Goal: Information Seeking & Learning: Understand process/instructions

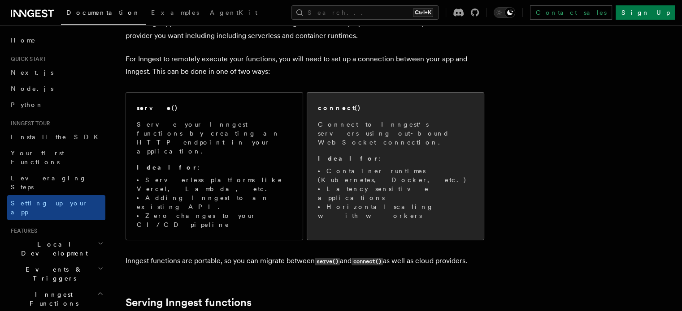
scroll to position [59, 0]
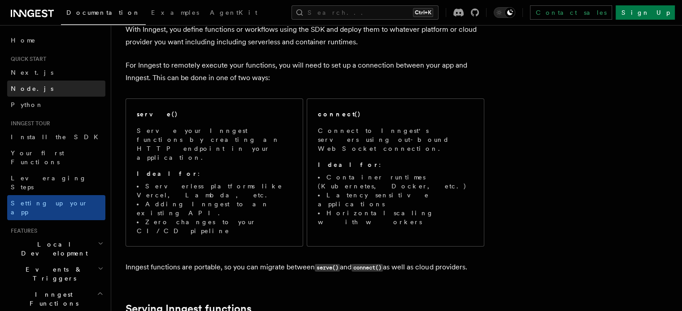
click at [25, 87] on span "Node.js" at bounding box center [32, 88] width 43 height 7
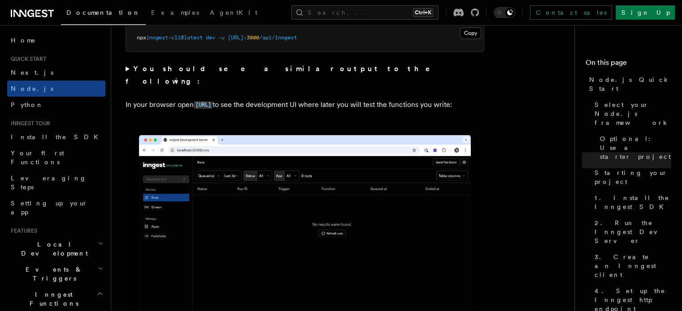
scroll to position [800, 0]
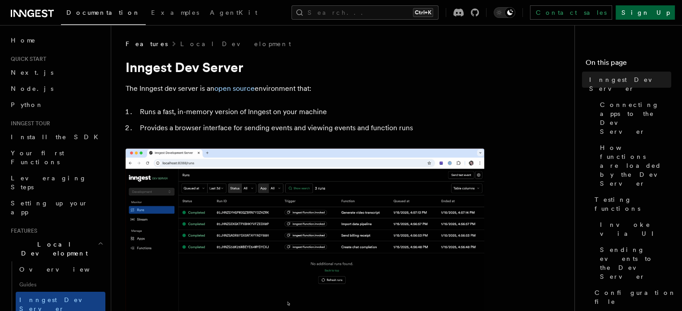
click at [657, 15] on link "Sign Up" at bounding box center [644, 12] width 59 height 14
